Goal: Information Seeking & Learning: Learn about a topic

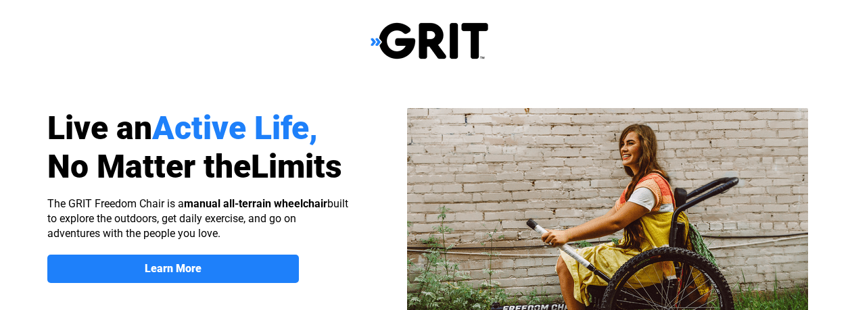
scroll to position [47, 0]
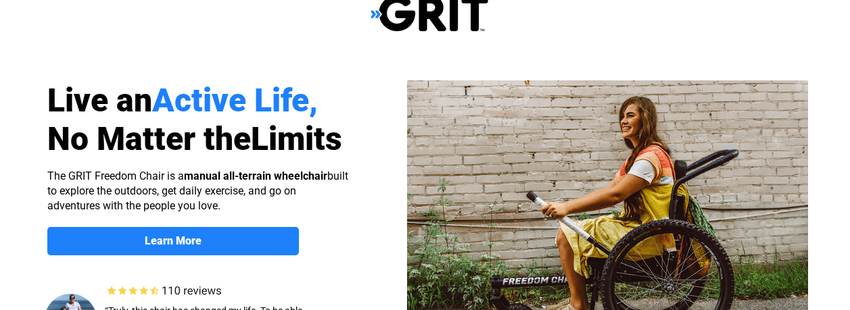
select select "US"
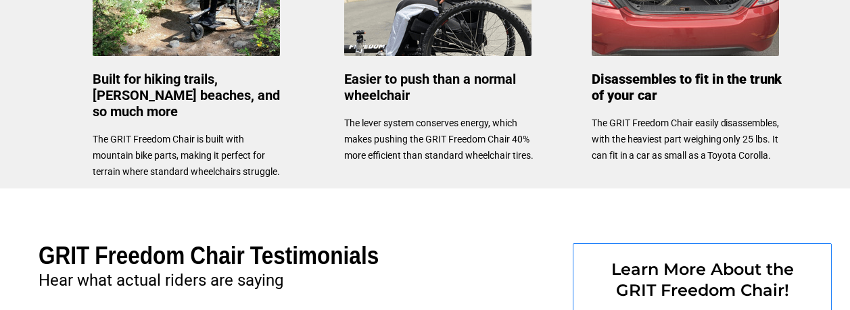
scroll to position [676, 0]
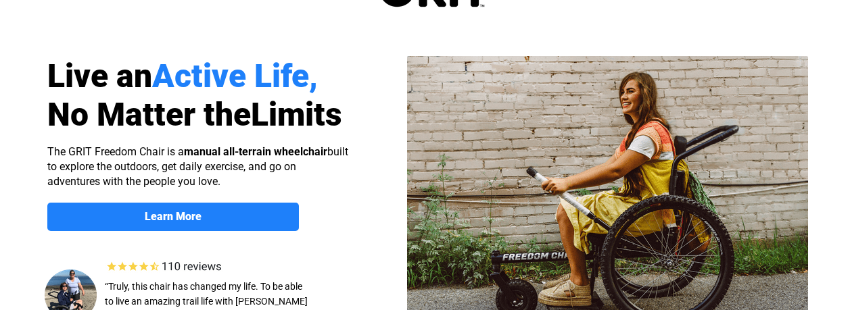
scroll to position [68, 0]
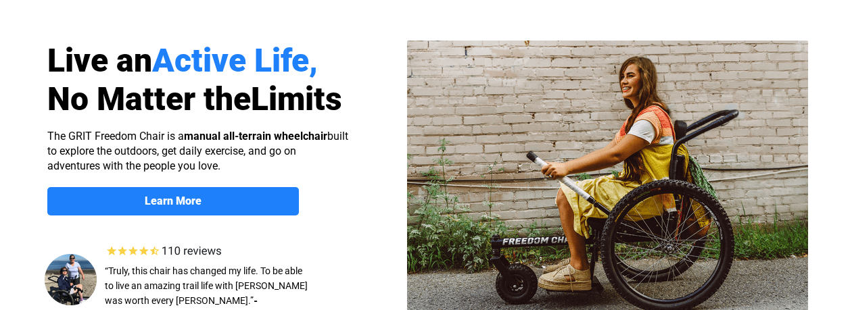
select select "US"
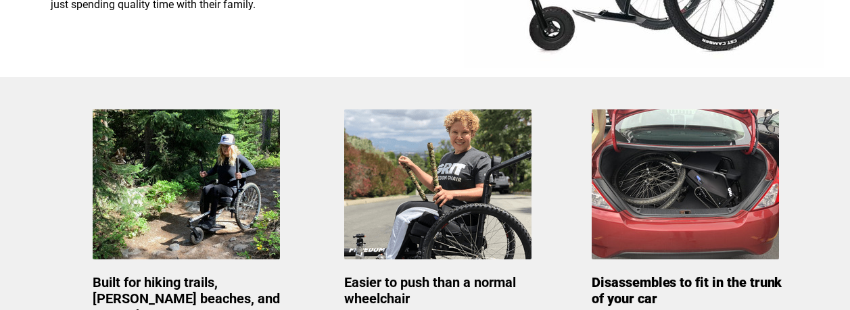
scroll to position [608, 0]
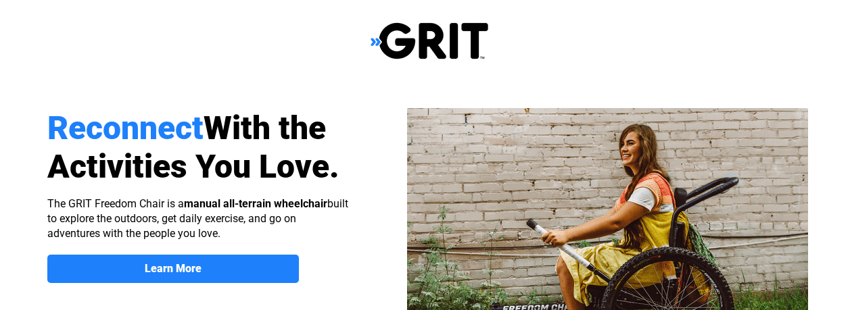
select select "US"
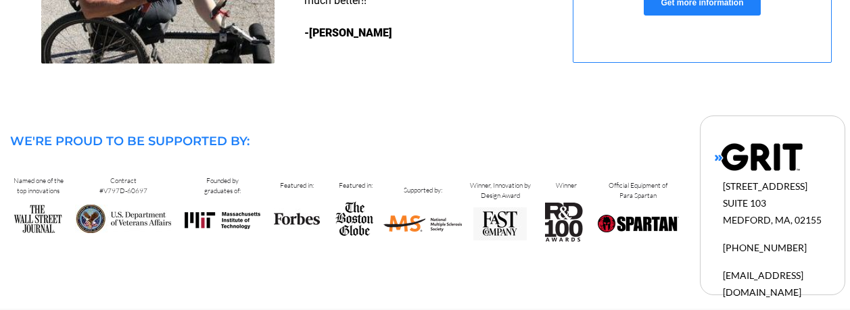
scroll to position [1466, 0]
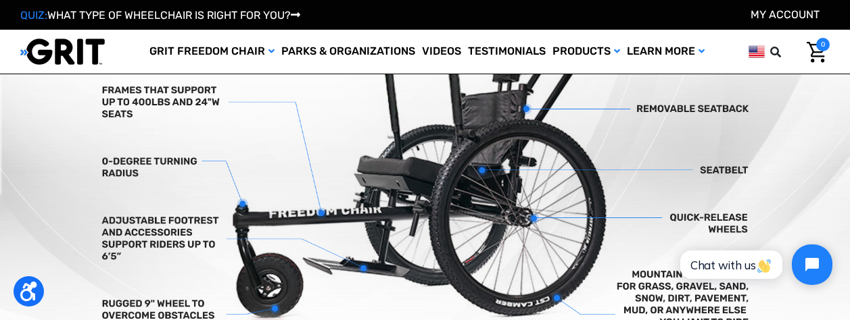
scroll to position [473, 0]
